Goal: Information Seeking & Learning: Learn about a topic

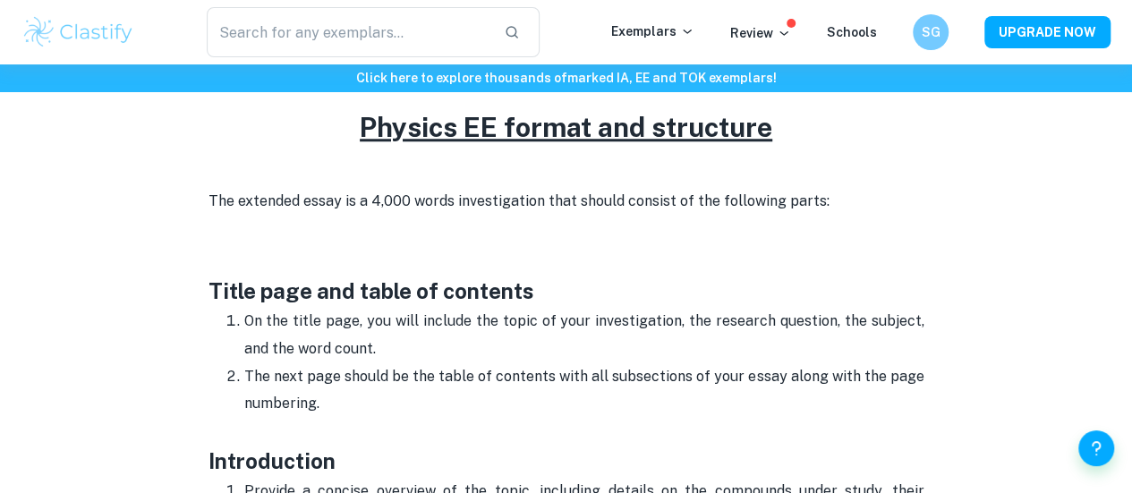
scroll to position [745, 0]
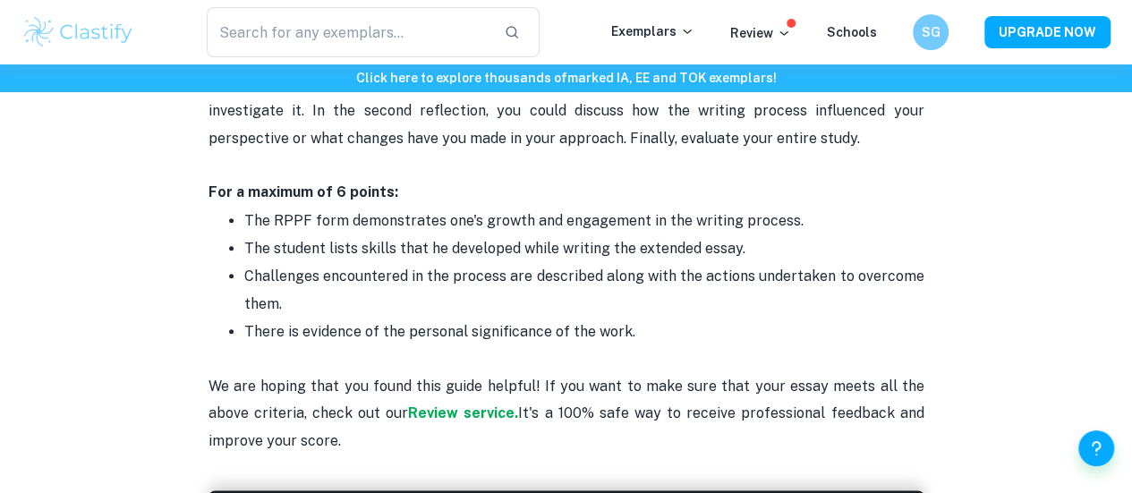
scroll to position [3809, 0]
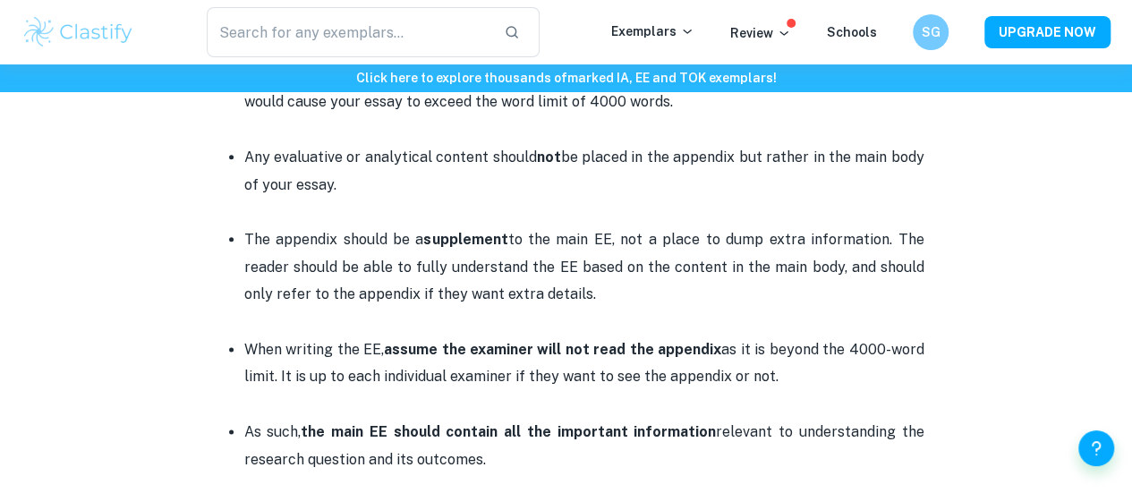
scroll to position [992, 0]
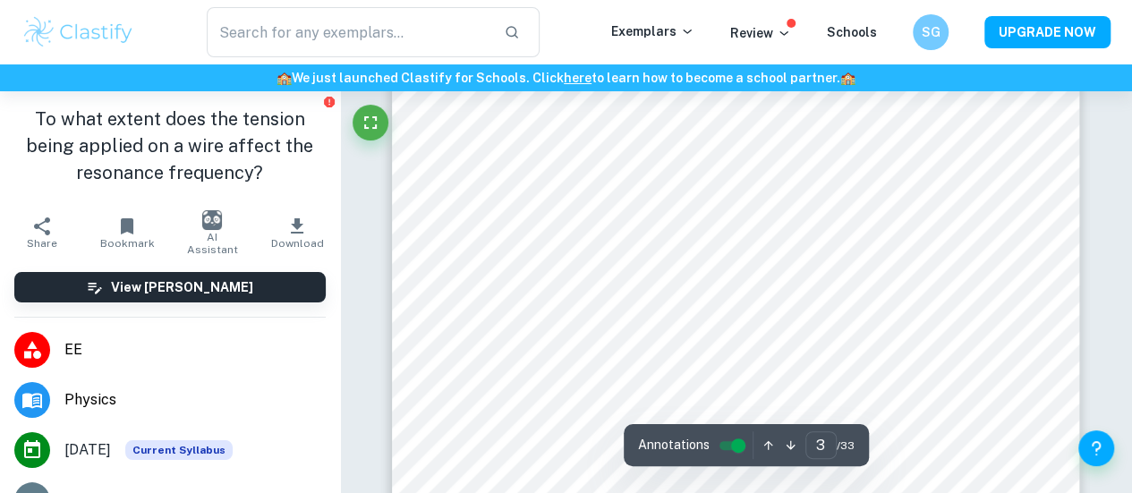
scroll to position [2251, 0]
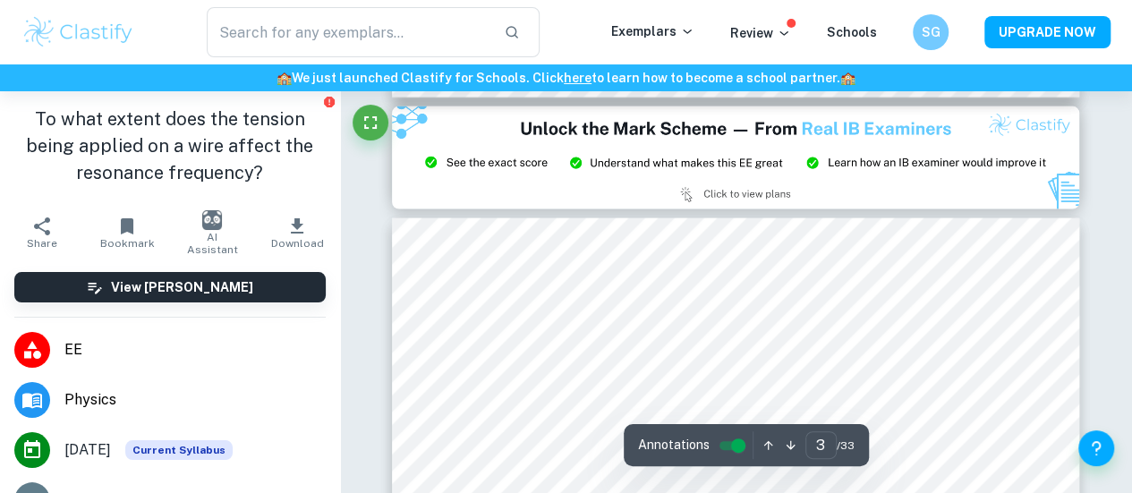
type input "2"
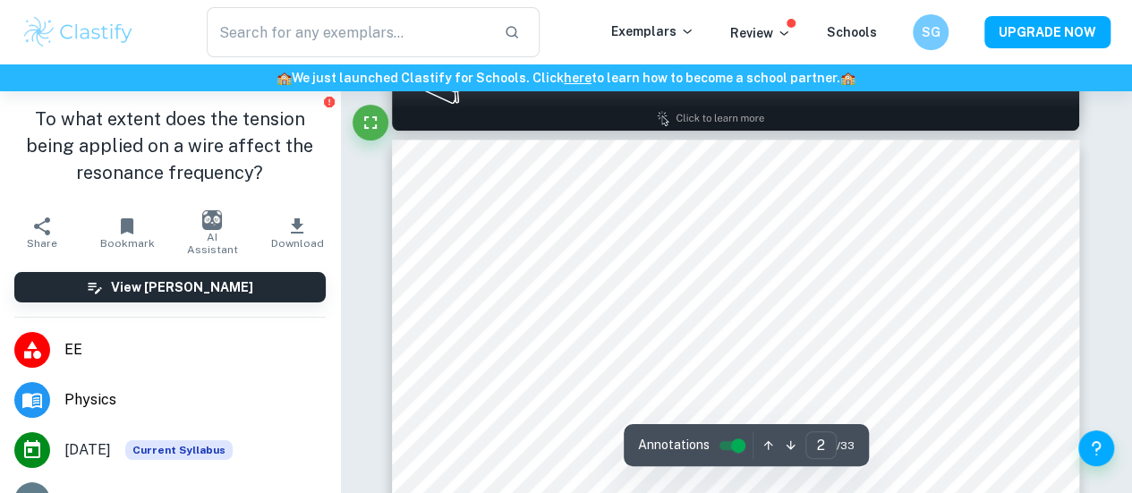
scroll to position [976, 0]
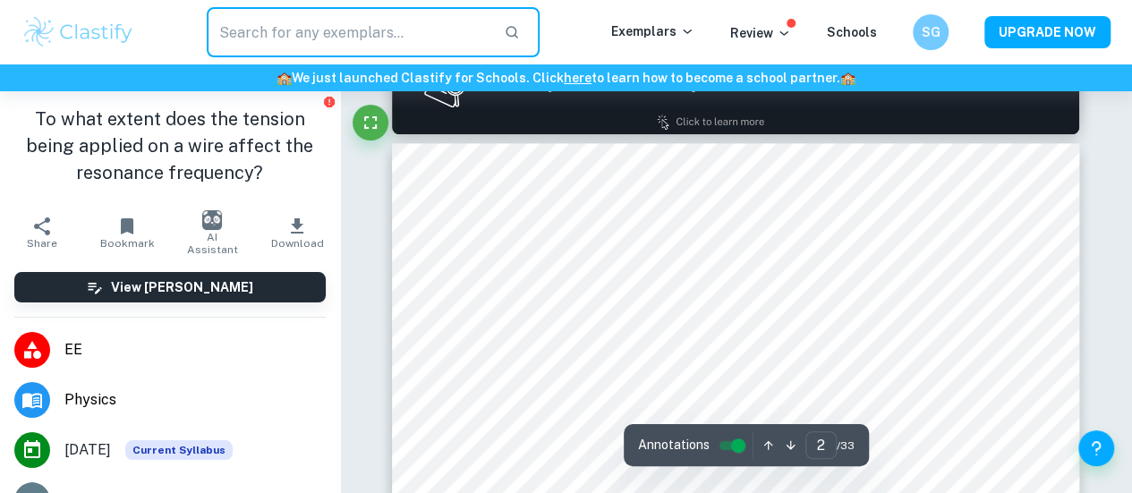
click at [345, 21] on input "text" at bounding box center [348, 32] width 283 height 50
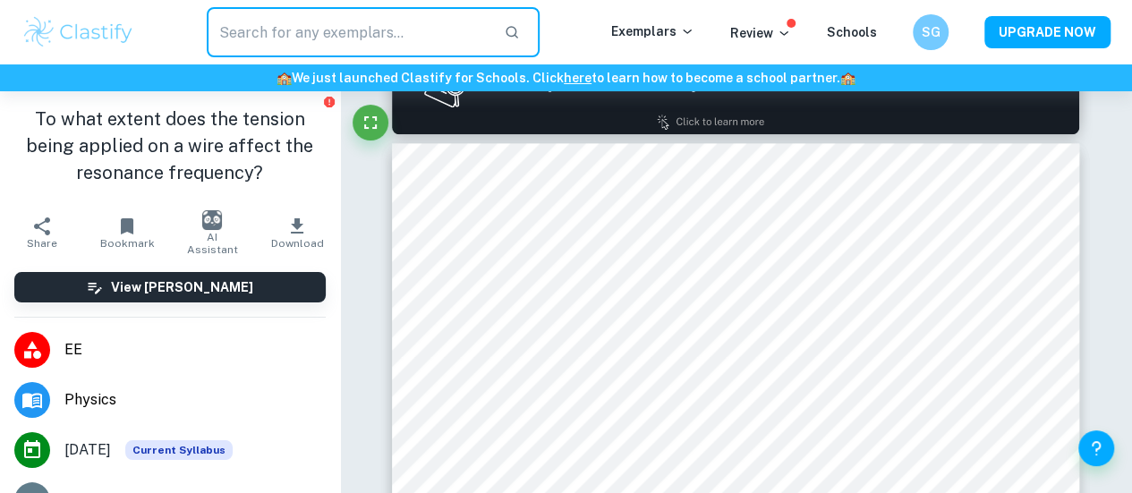
click at [117, 26] on img at bounding box center [78, 32] width 114 height 36
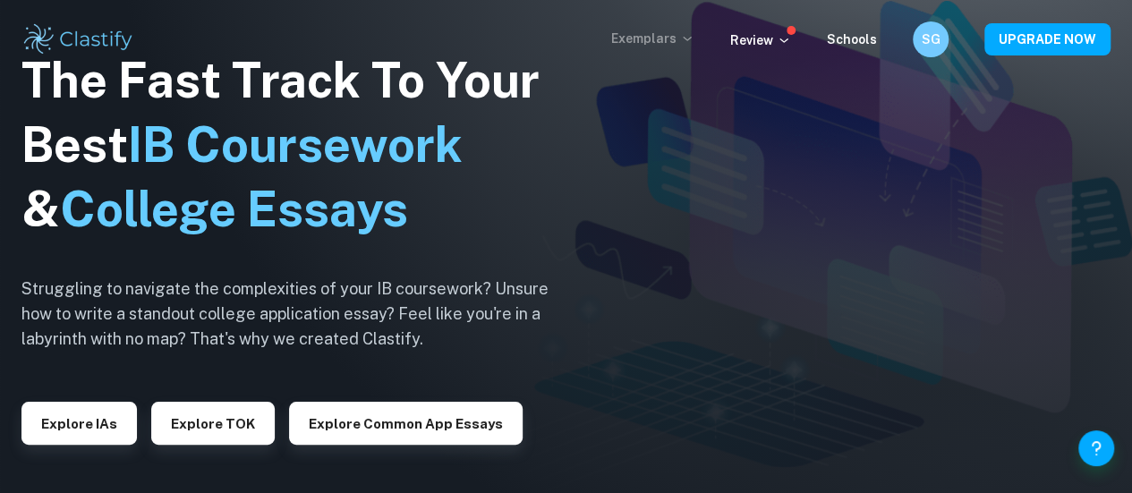
click at [685, 39] on p "Exemplars" at bounding box center [652, 39] width 83 height 20
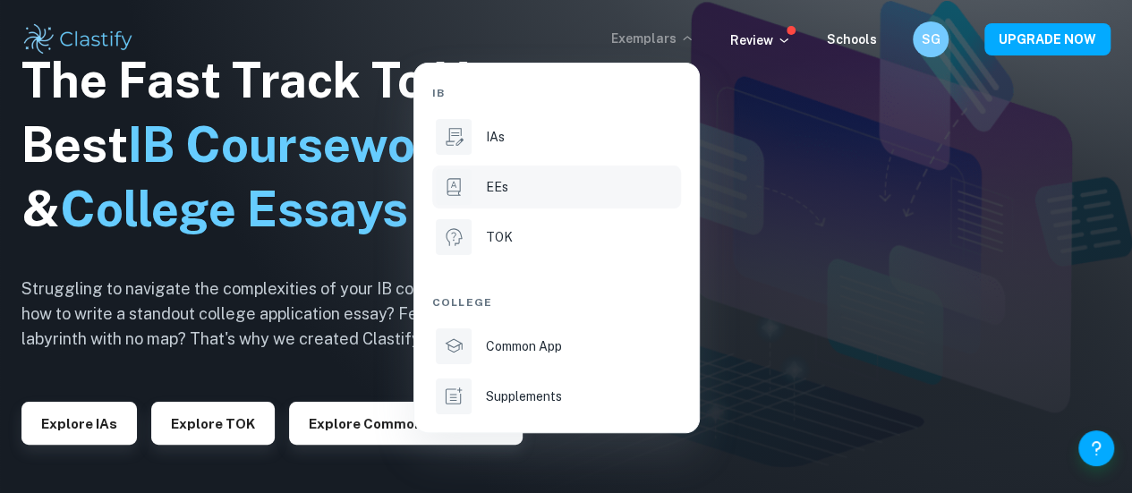
click at [502, 179] on p "EEs" at bounding box center [497, 187] width 22 height 20
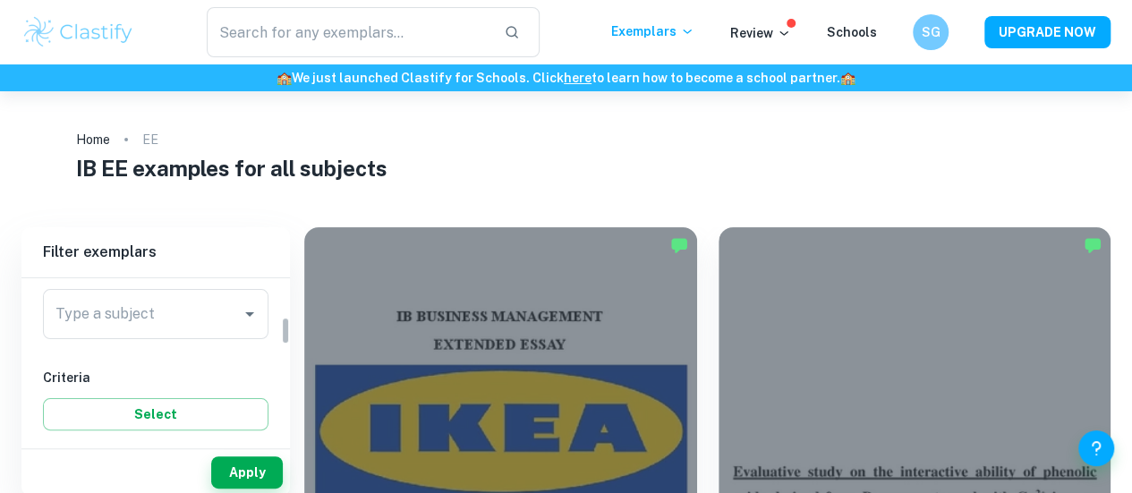
scroll to position [226, 0]
click at [162, 334] on div "Type a subject" at bounding box center [156, 313] width 226 height 50
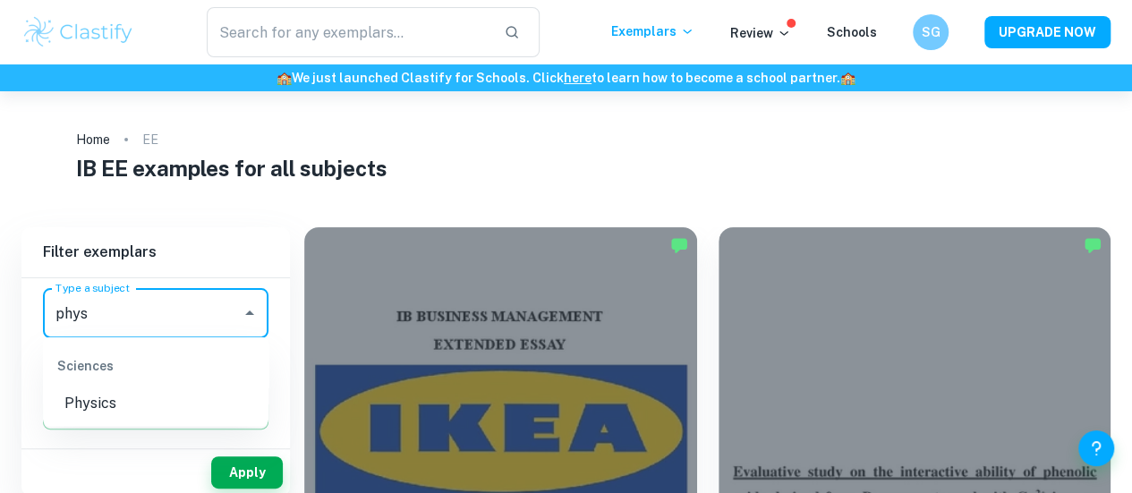
click at [174, 405] on li "Physics" at bounding box center [156, 404] width 226 height 32
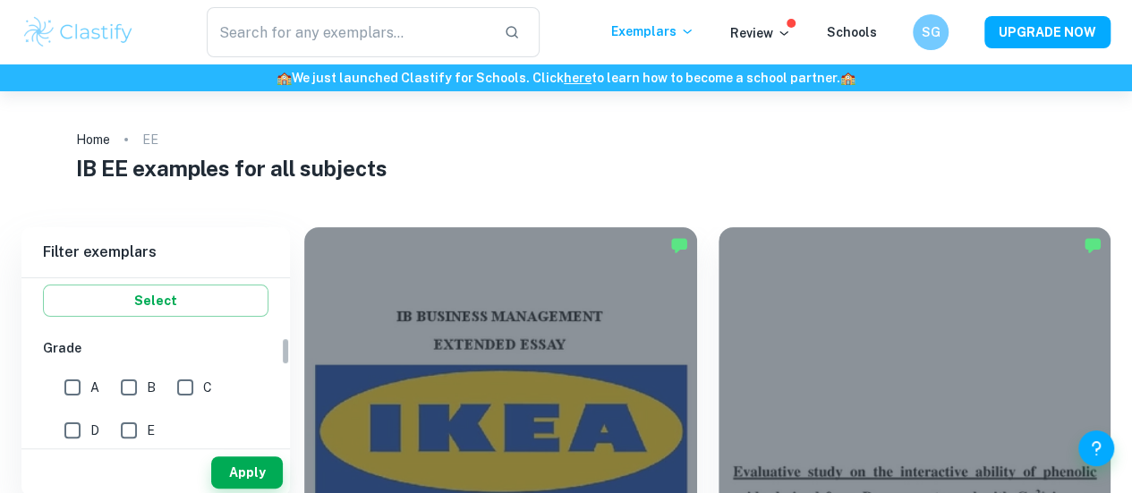
scroll to position [342, 0]
type input "Physics"
click at [74, 383] on input "A" at bounding box center [73, 385] width 36 height 36
checkbox input "true"
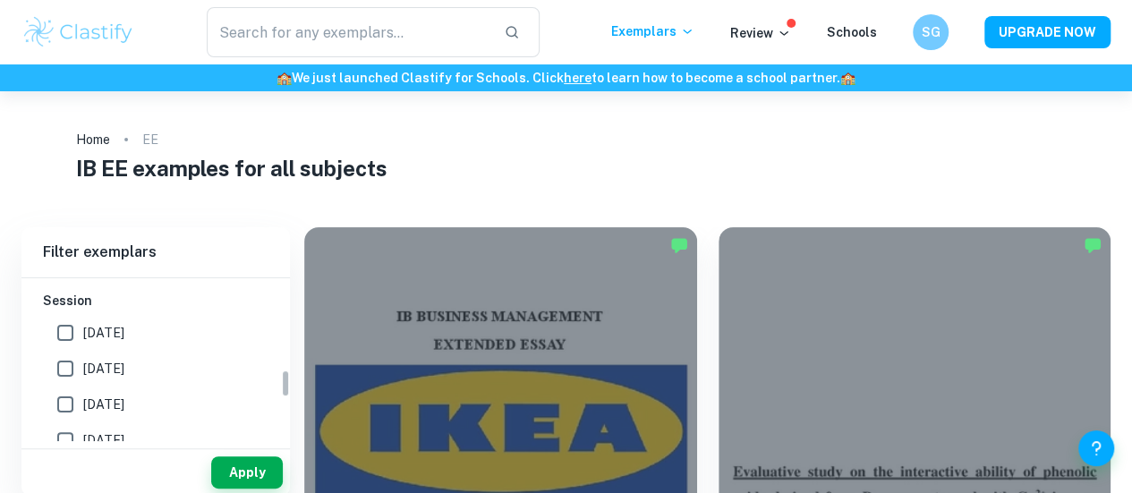
scroll to position [537, 0]
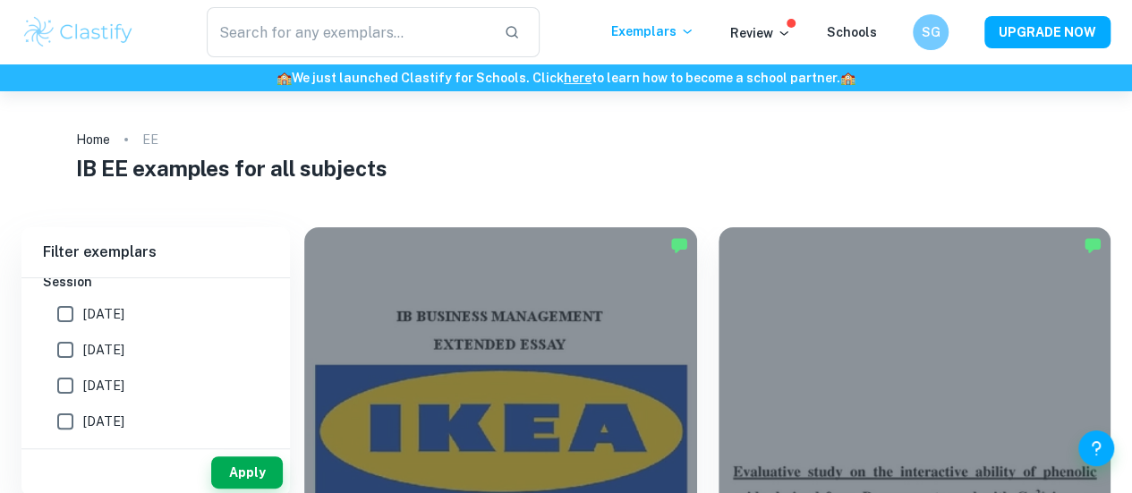
click at [124, 309] on span "[DATE]" at bounding box center [103, 314] width 41 height 20
click at [83, 309] on input "[DATE]" at bounding box center [65, 314] width 36 height 36
checkbox input "true"
click at [124, 348] on span "[DATE]" at bounding box center [103, 350] width 41 height 20
click at [83, 348] on input "[DATE]" at bounding box center [65, 350] width 36 height 36
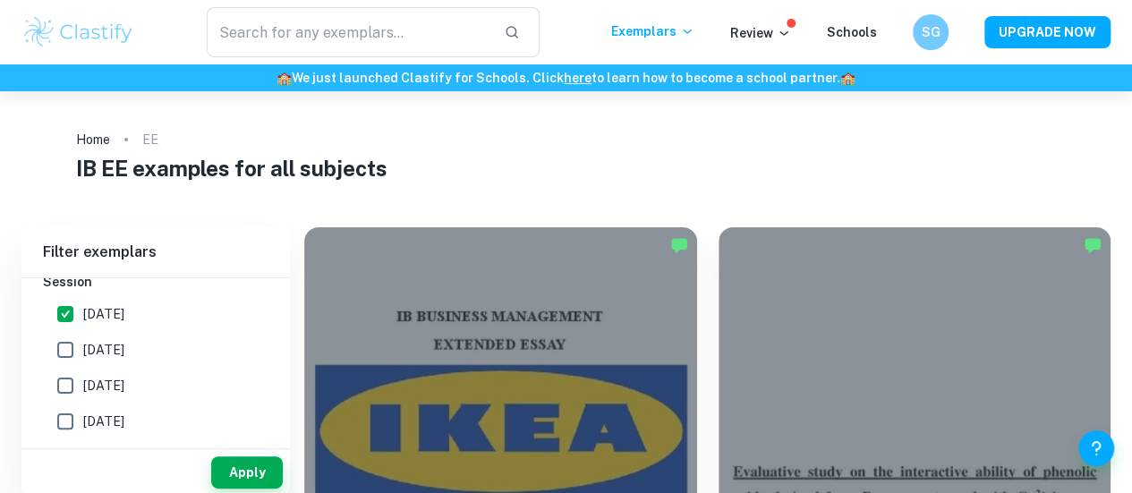
checkbox input "true"
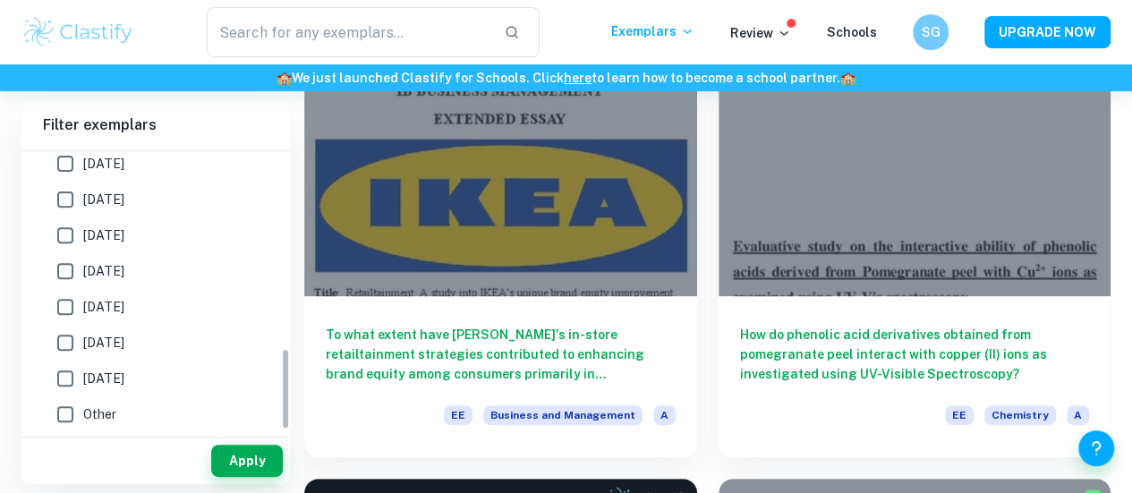
scroll to position [226, 0]
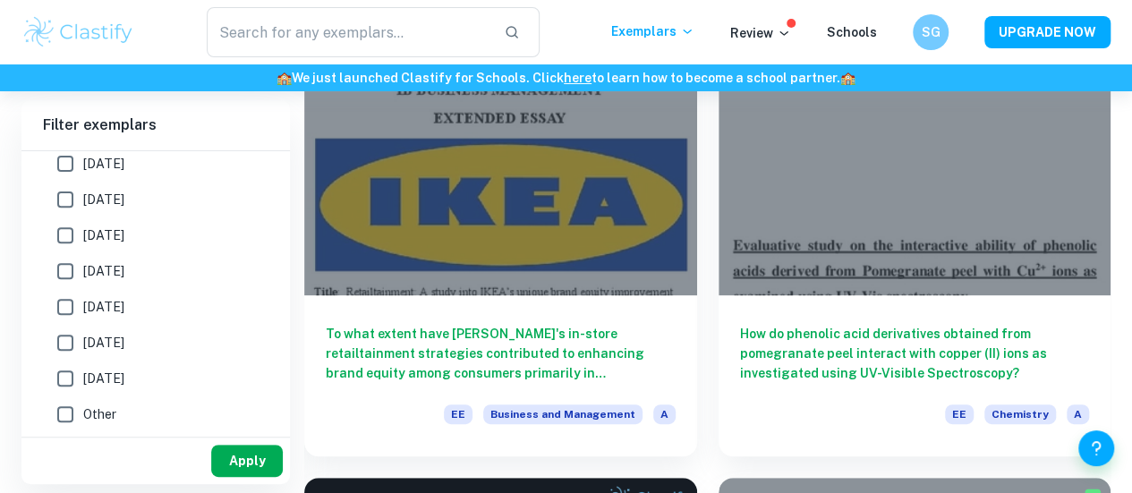
click at [242, 450] on button "Apply" at bounding box center [247, 461] width 72 height 32
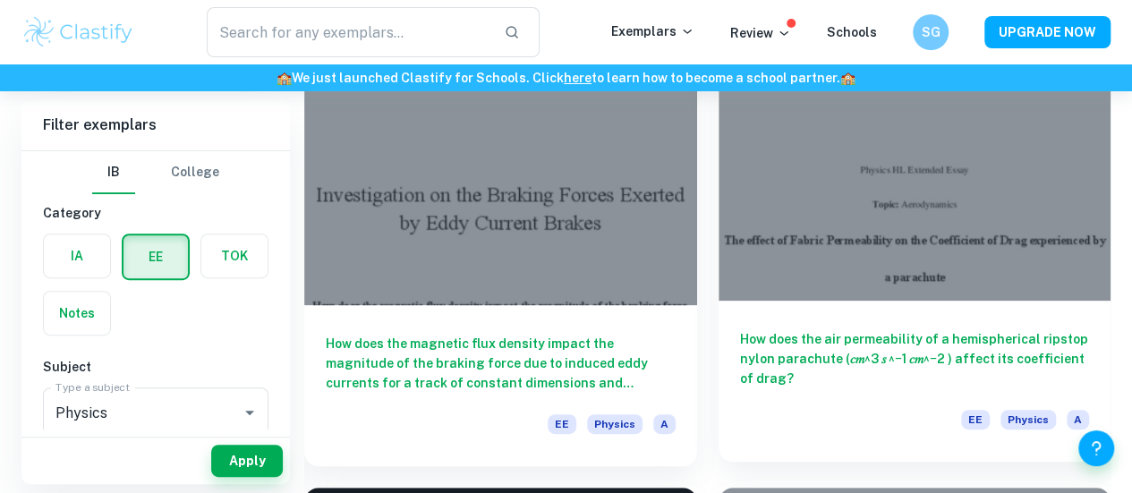
scroll to position [174, 0]
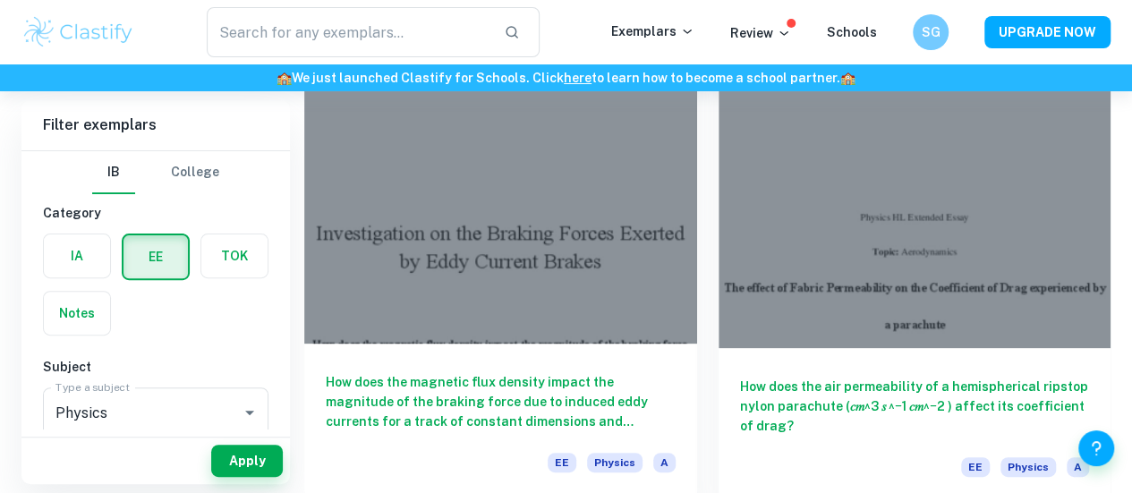
click at [414, 372] on h6 "How does the magnetic flux density impact the magnitude of the braking force du…" at bounding box center [501, 401] width 350 height 59
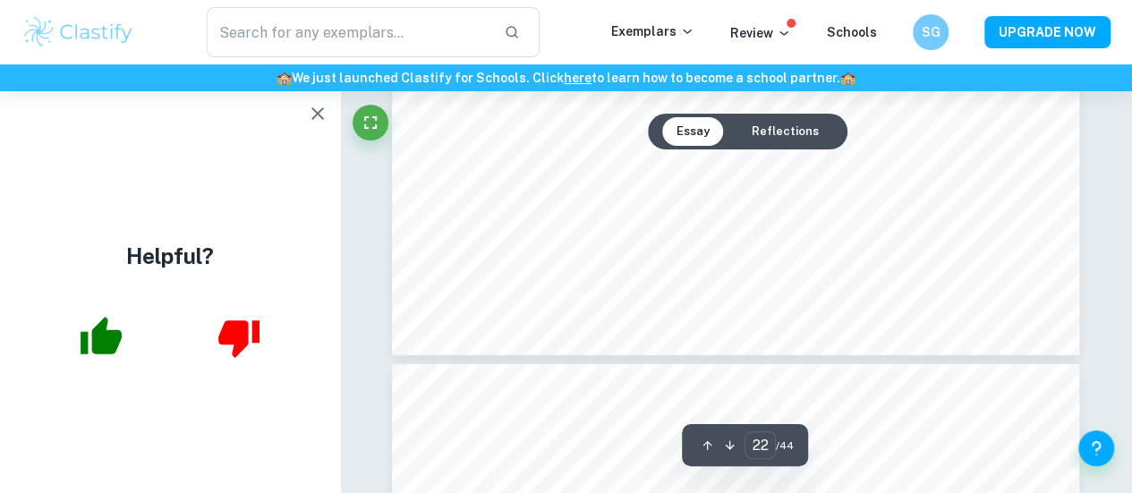
scroll to position [20049, 0]
type input "21"
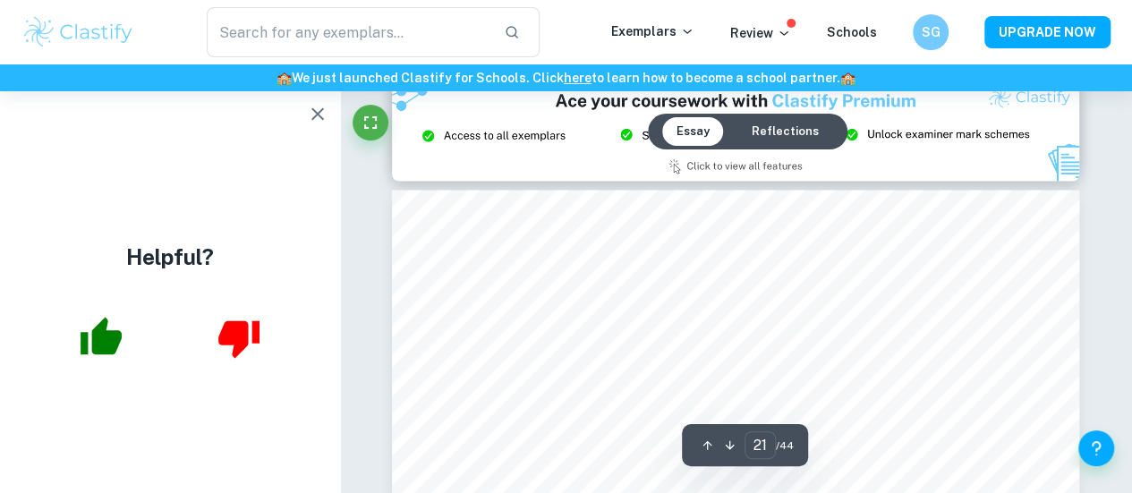
scroll to position [18434, 0]
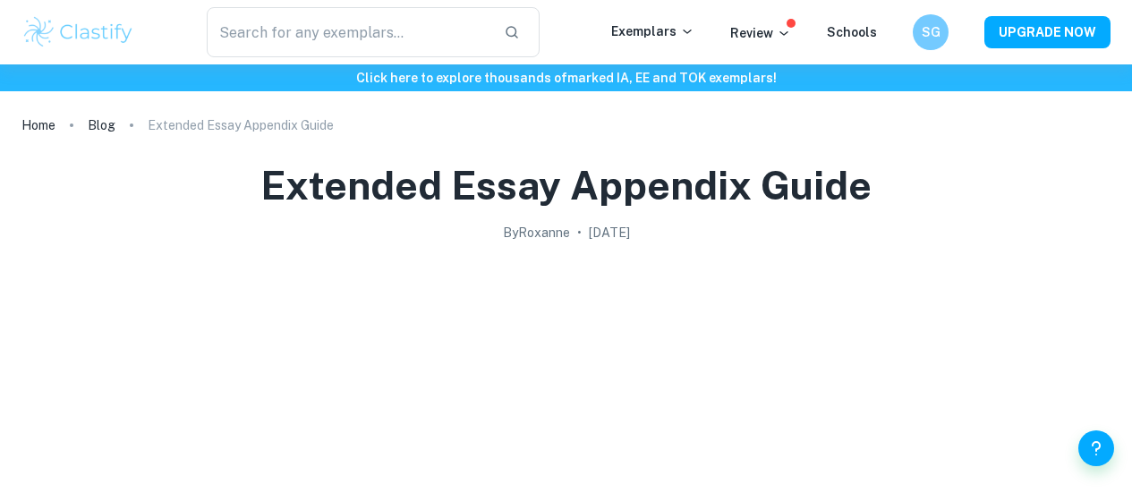
scroll to position [1070, 0]
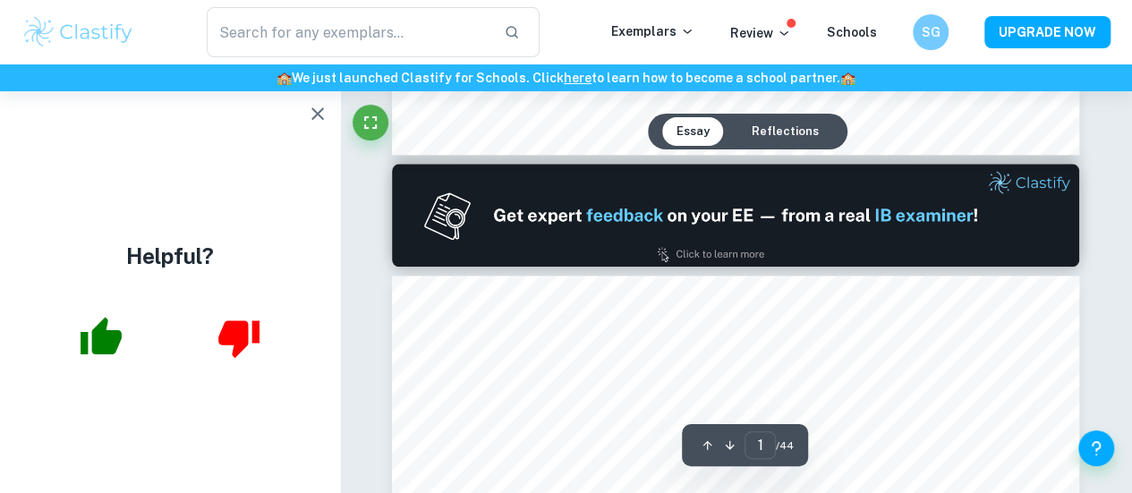
type input "2"
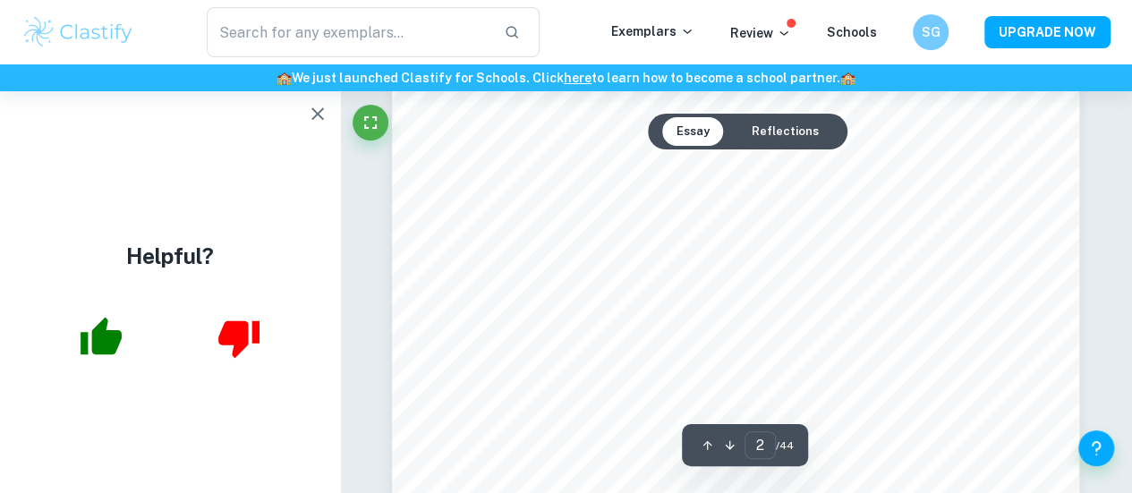
scroll to position [1151, 0]
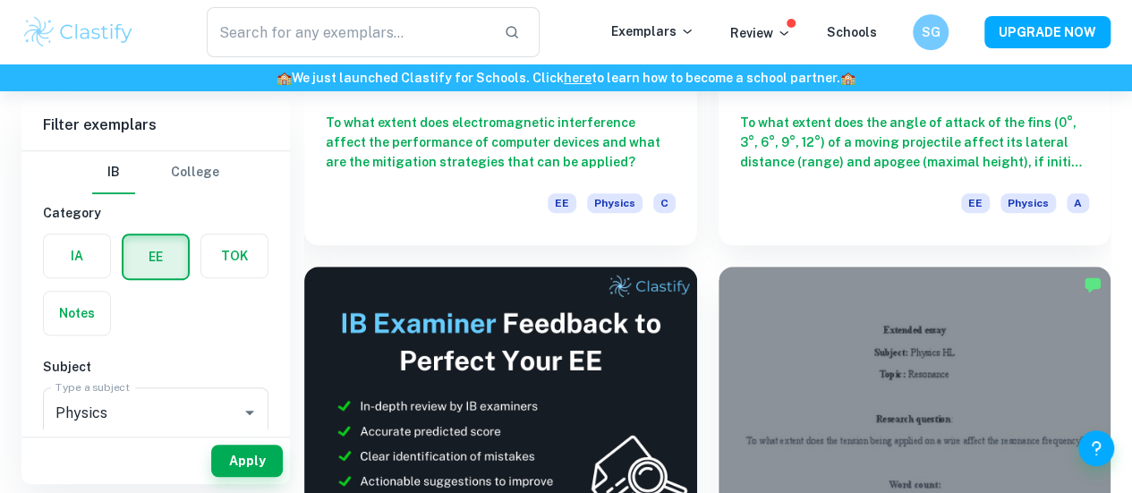
scroll to position [439, 0]
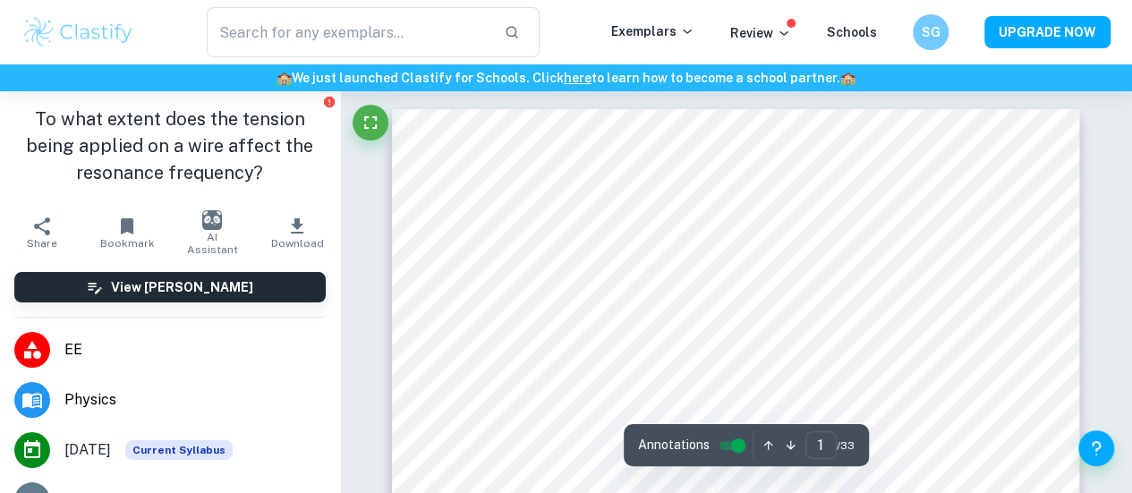
type input "4"
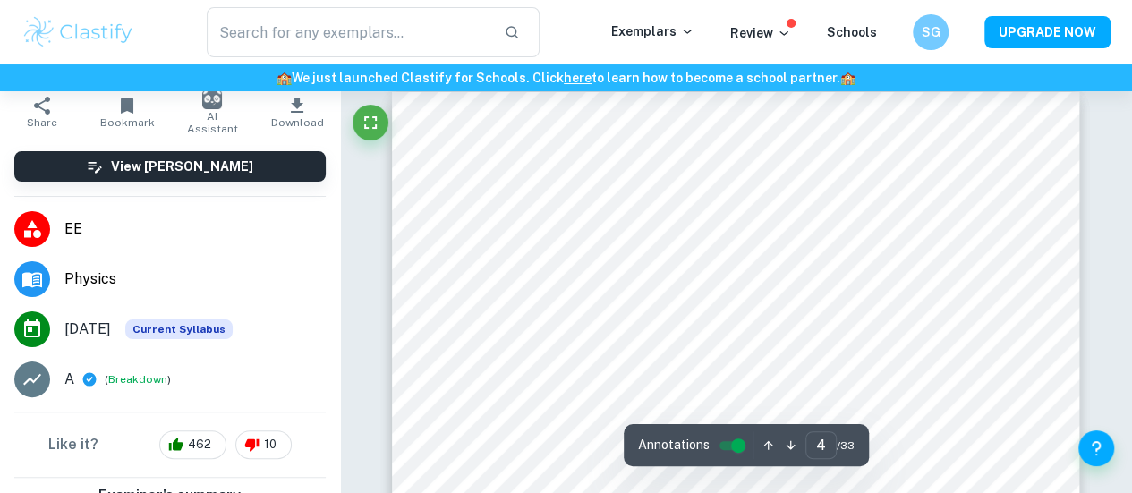
scroll to position [122, 0]
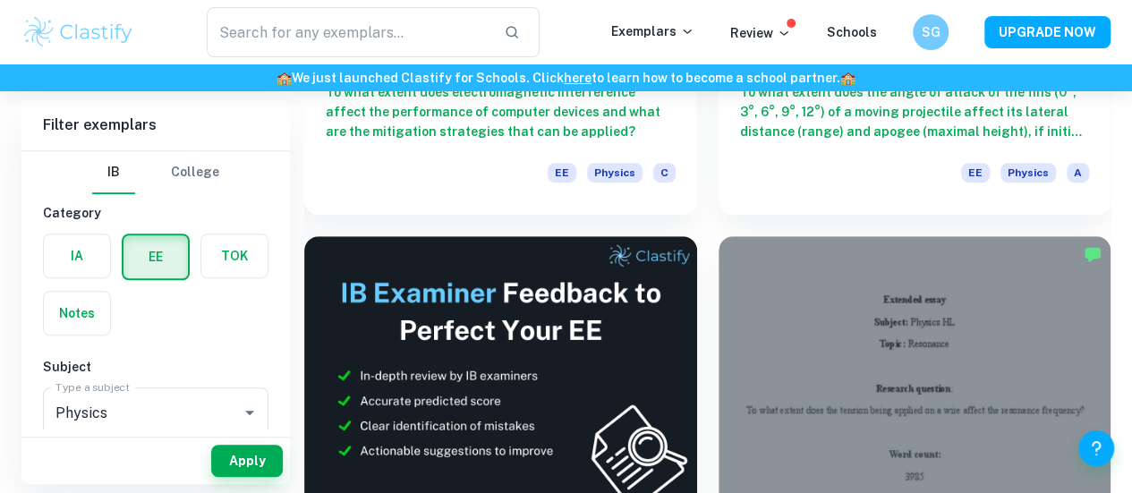
scroll to position [466, 0]
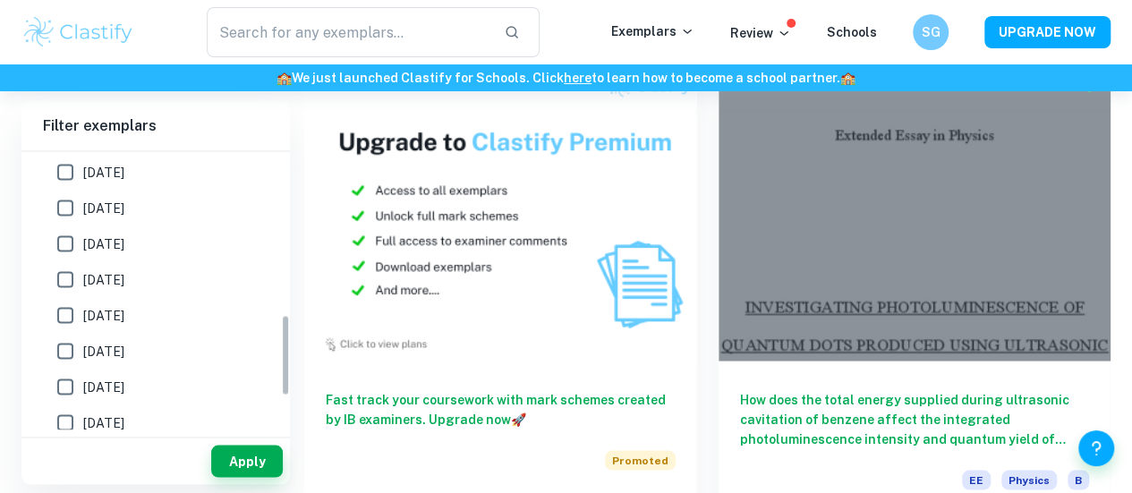
scroll to position [467, 0]
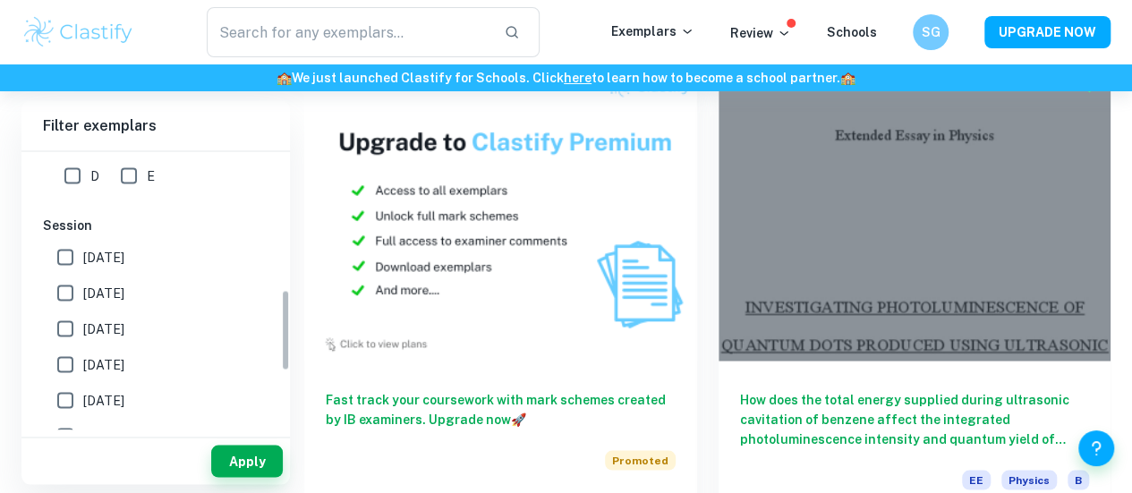
click at [124, 255] on span "[DATE]" at bounding box center [103, 257] width 41 height 20
click at [83, 255] on input "[DATE]" at bounding box center [65, 257] width 36 height 36
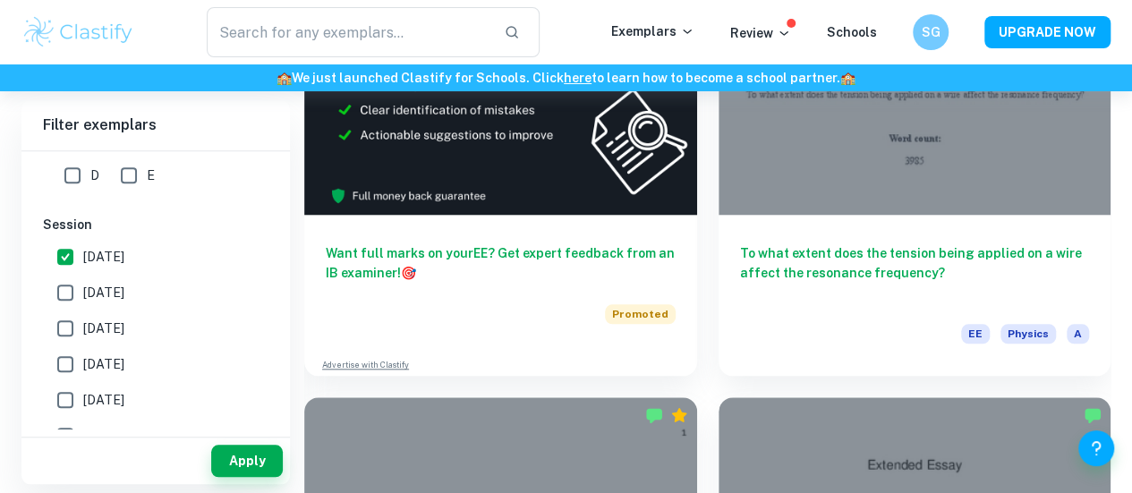
scroll to position [786, 0]
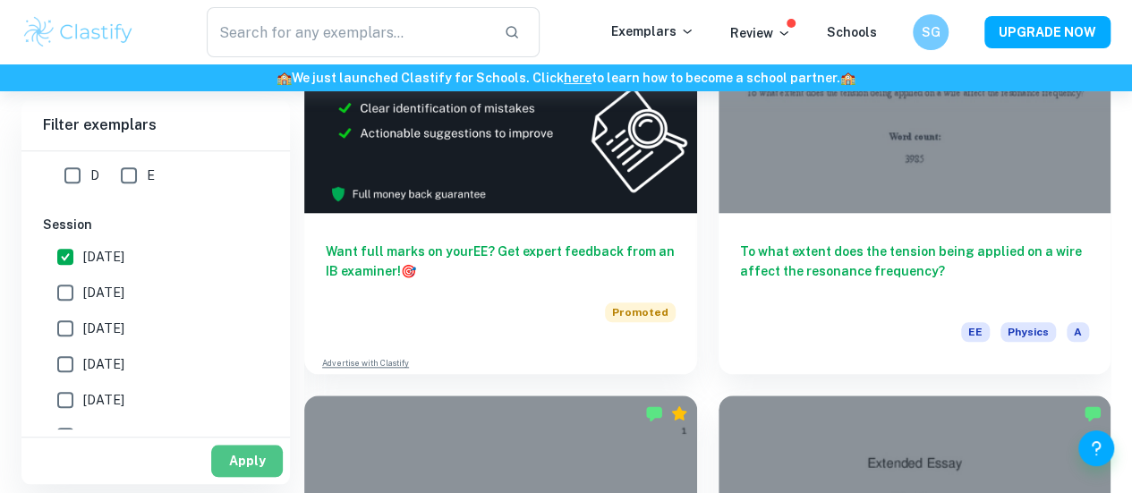
click at [236, 468] on button "Apply" at bounding box center [247, 461] width 72 height 32
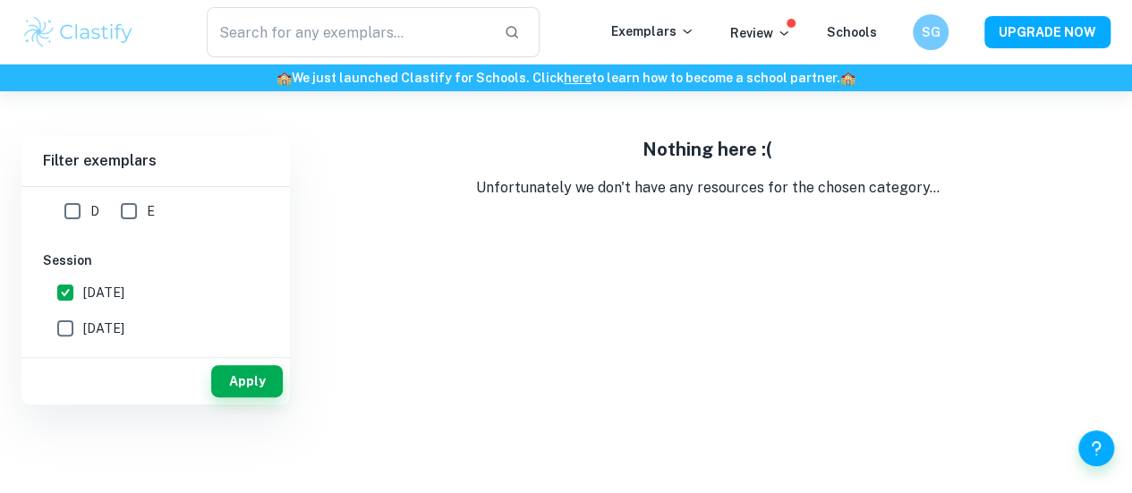
scroll to position [0, 0]
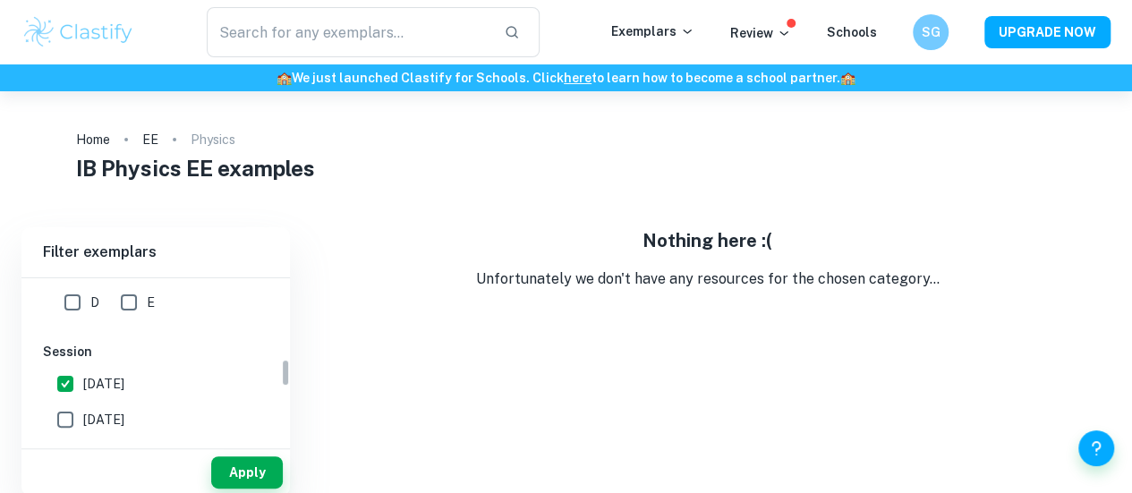
click at [98, 377] on span "[DATE]" at bounding box center [103, 384] width 41 height 20
click at [83, 377] on input "[DATE]" at bounding box center [65, 384] width 36 height 36
checkbox input "false"
click at [121, 406] on label "[DATE]" at bounding box center [150, 420] width 207 height 36
click at [83, 406] on input "[DATE]" at bounding box center [65, 420] width 36 height 36
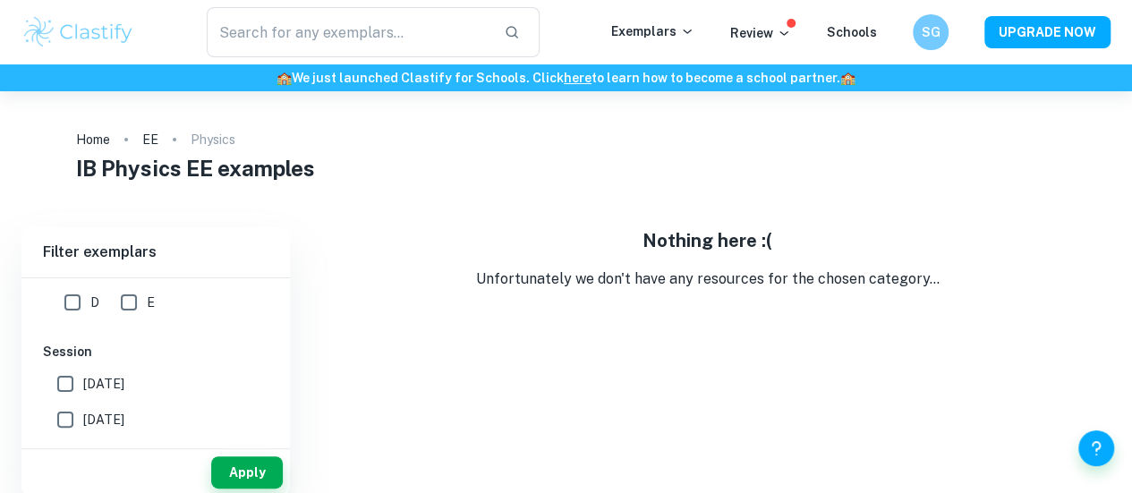
checkbox input "true"
click at [241, 462] on button "Apply" at bounding box center [247, 472] width 72 height 32
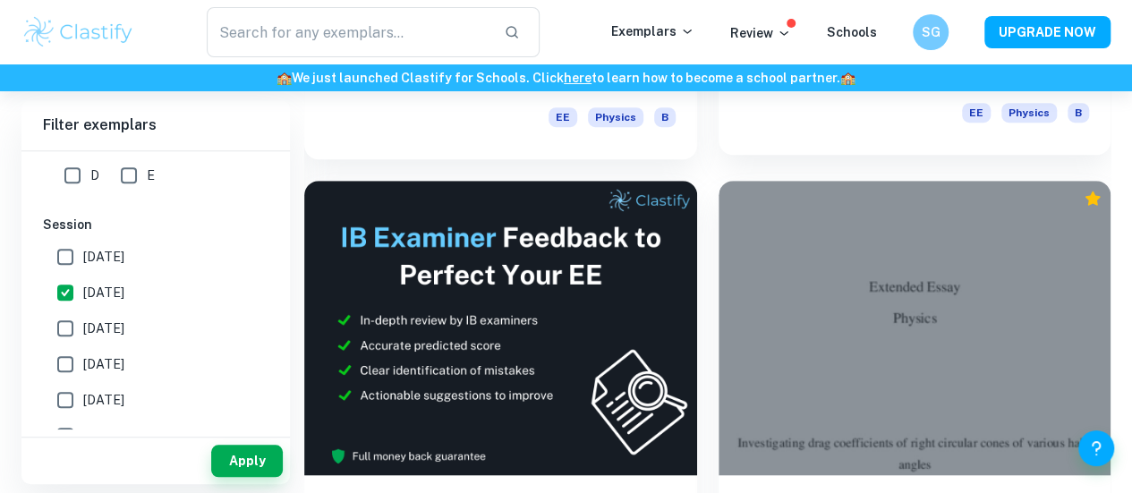
scroll to position [529, 0]
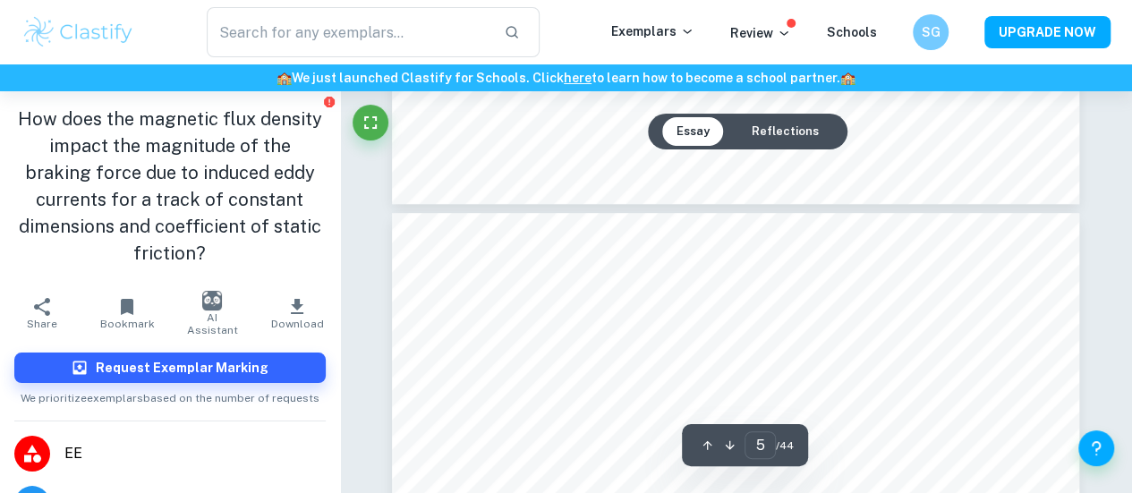
scroll to position [3723, 0]
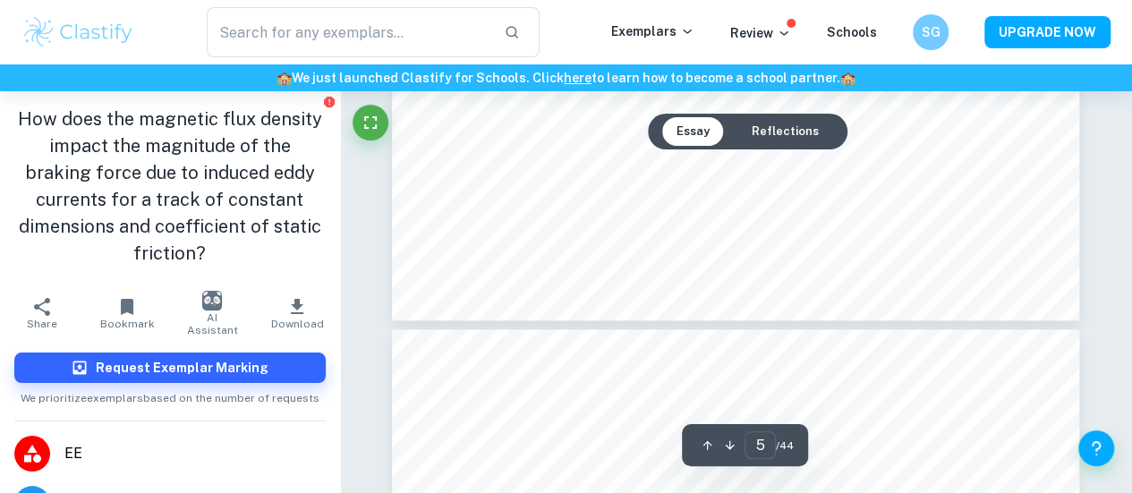
type input "6"
